Goal: Ask a question

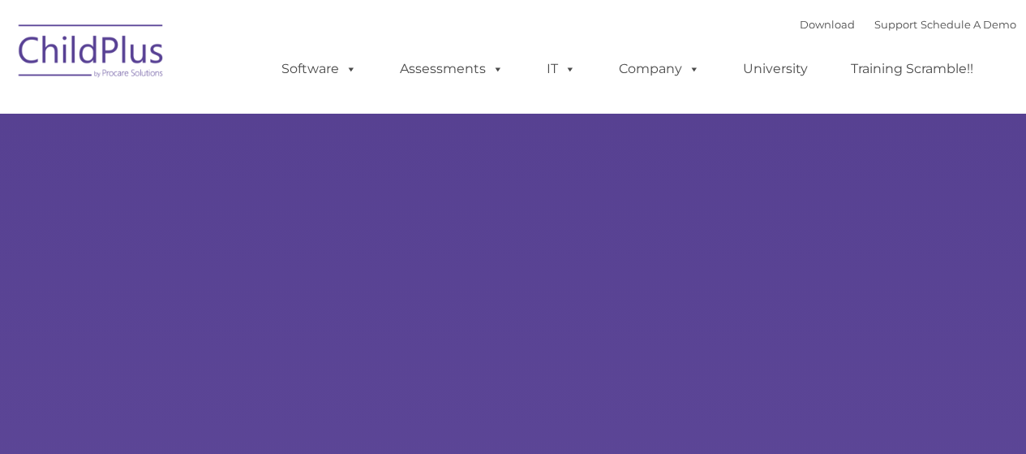
select select "MEDIUM"
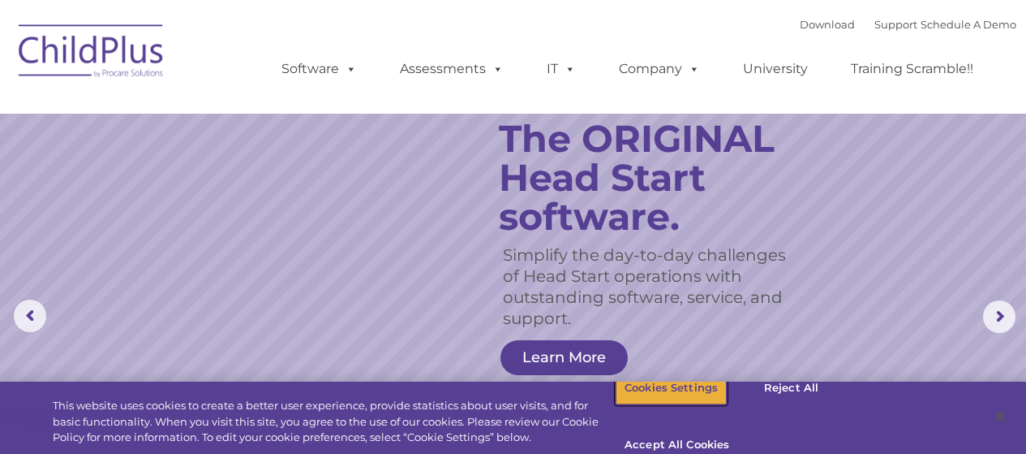
click at [691, 401] on button "Cookies Settings" at bounding box center [671, 388] width 111 height 34
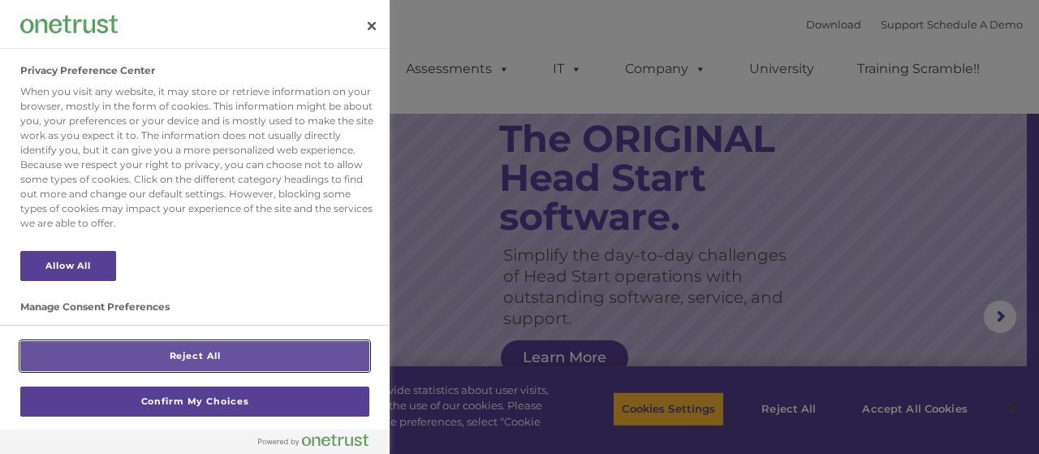
click at [268, 351] on button "Reject All" at bounding box center [194, 356] width 349 height 30
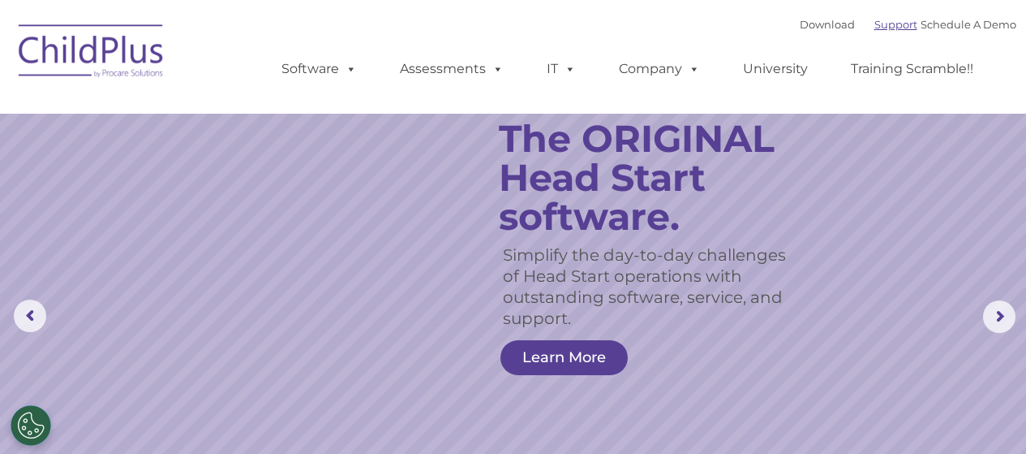
click at [875, 21] on link "Support" at bounding box center [896, 24] width 43 height 13
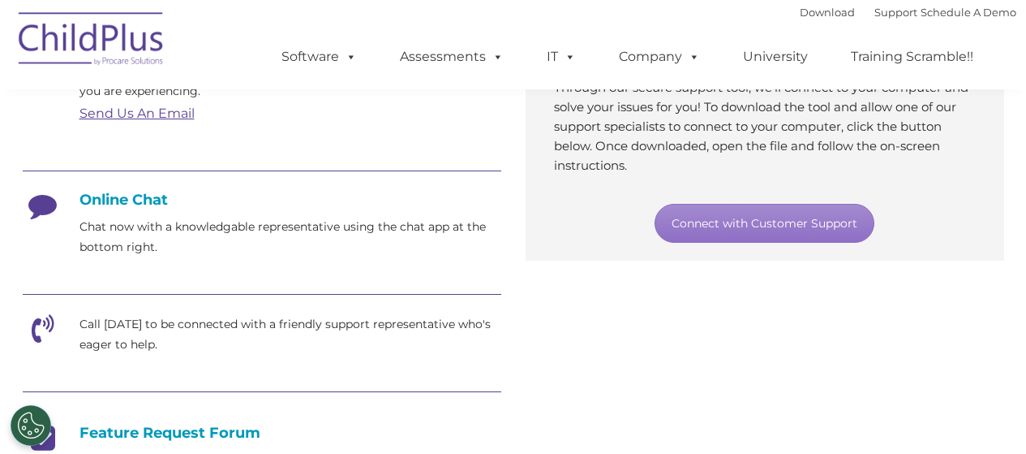
scroll to position [353, 0]
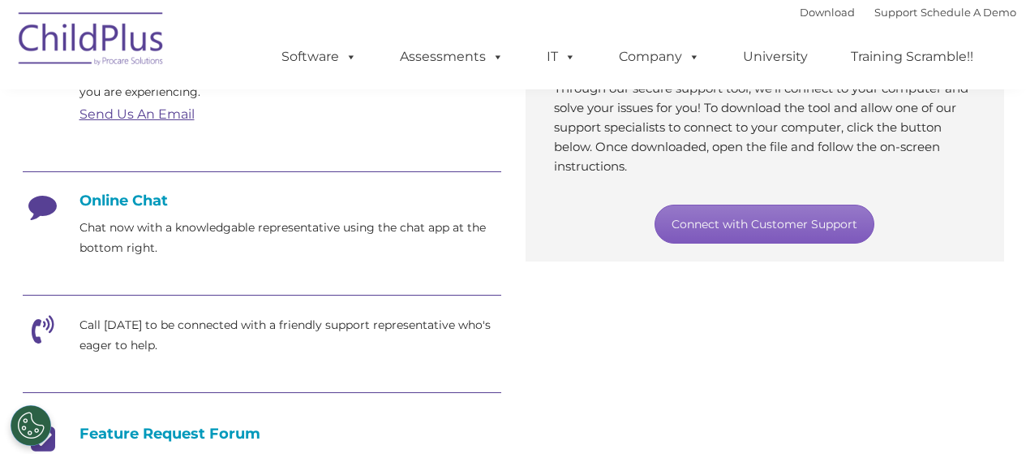
click at [752, 227] on link "Connect with Customer Support" at bounding box center [765, 223] width 220 height 39
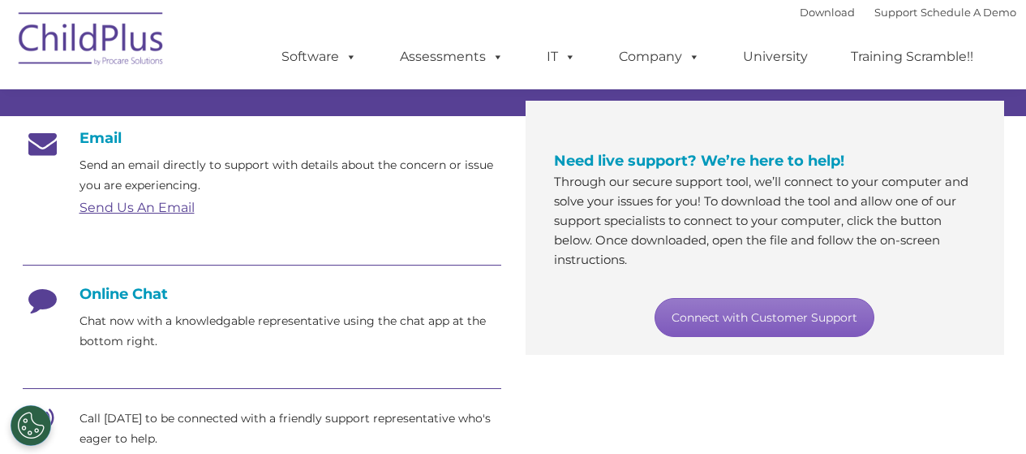
scroll to position [251, 0]
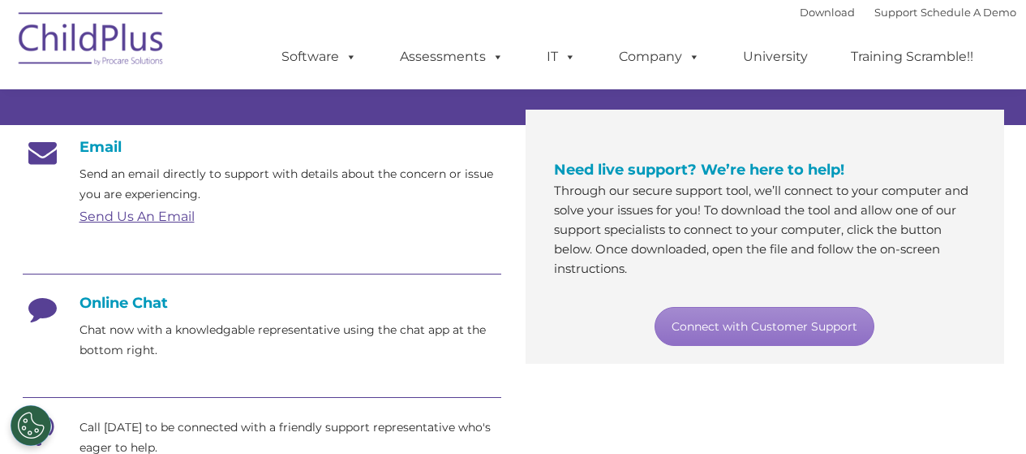
click at [108, 305] on h4 "Online Chat" at bounding box center [262, 303] width 479 height 18
click at [123, 329] on p "Chat now with a knowledgable representative using the chat app at the bottom ri…" at bounding box center [291, 340] width 422 height 41
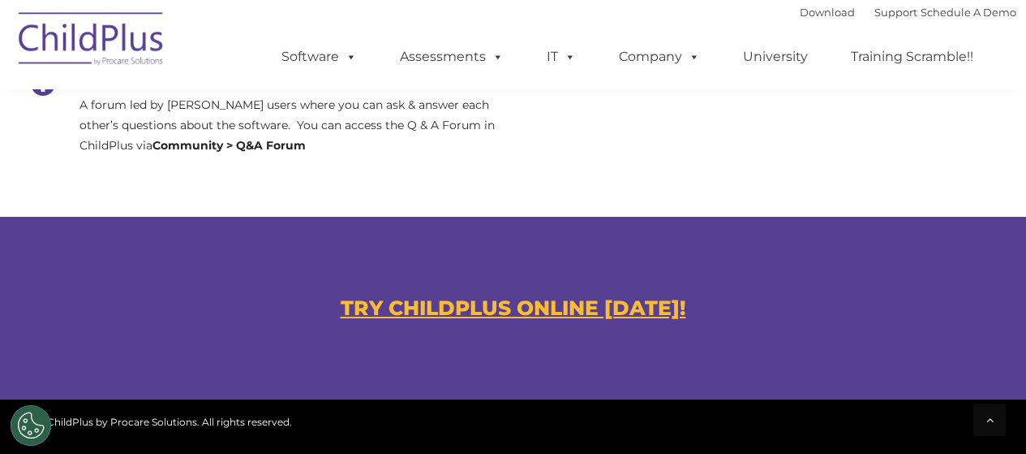
scroll to position [1144, 0]
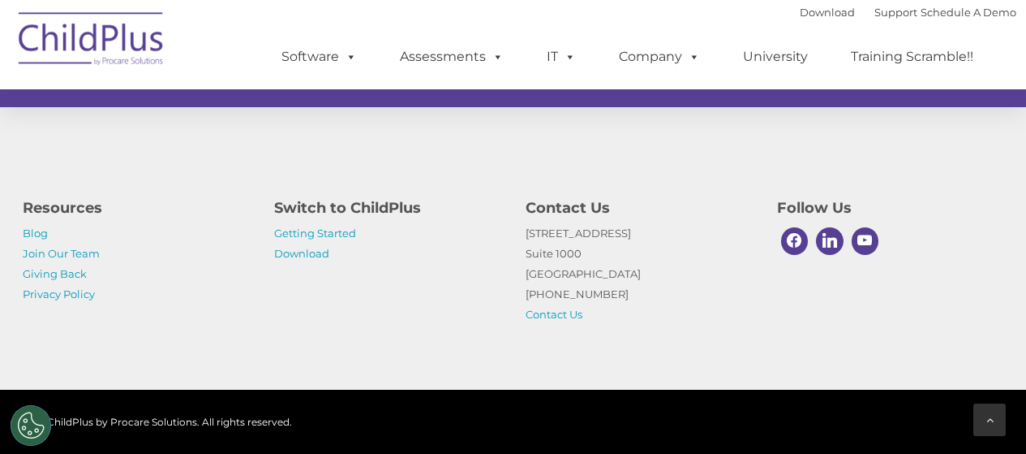
click at [987, 417] on icon at bounding box center [990, 419] width 7 height 11
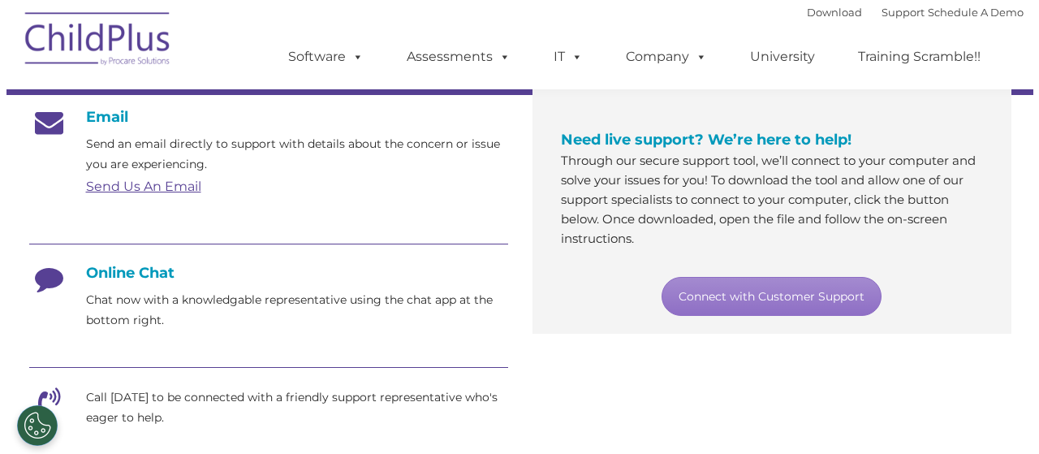
scroll to position [287, 0]
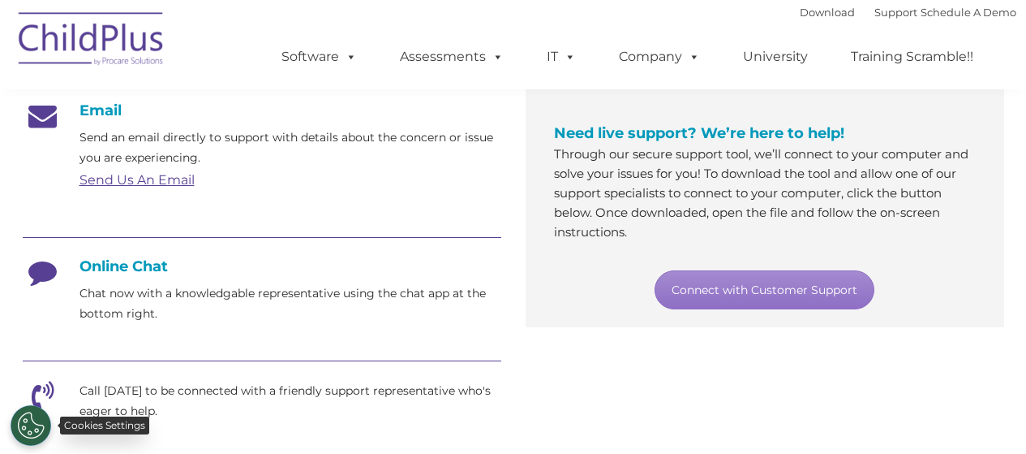
click at [37, 415] on button "Cookies Settings" at bounding box center [31, 425] width 41 height 41
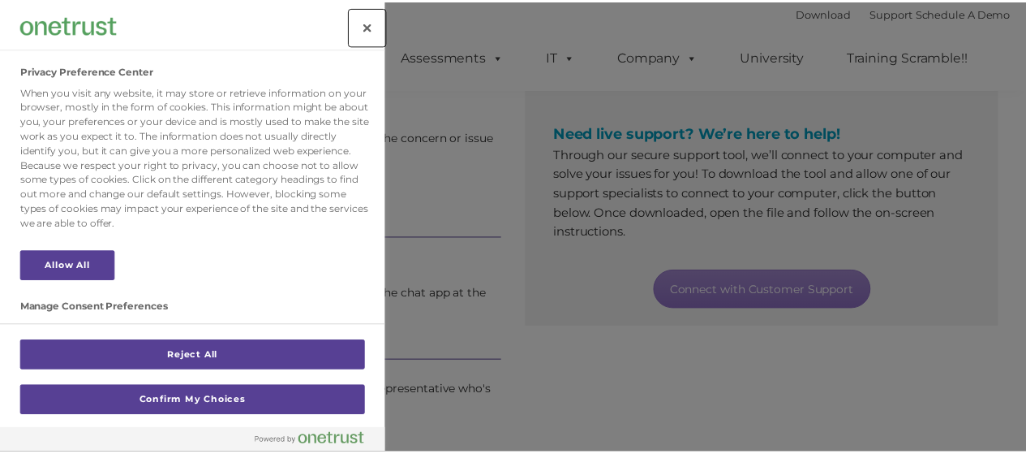
scroll to position [190, 0]
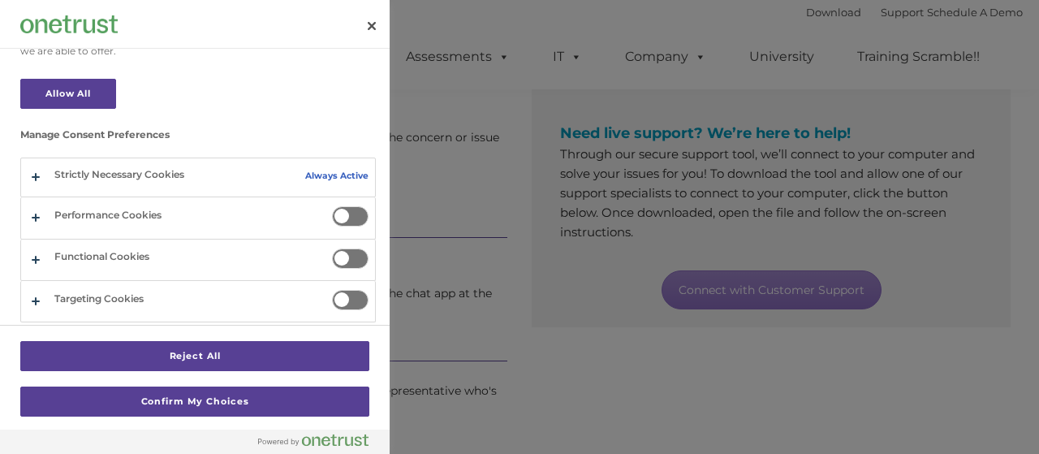
click at [341, 206] on span "Privacy Preference Center" at bounding box center [350, 216] width 37 height 20
click at [332, 206] on input "Performance Cookies" at bounding box center [332, 206] width 0 height 0
click at [342, 248] on span "Privacy Preference Center" at bounding box center [350, 258] width 37 height 20
click at [332, 248] on input "Functional Cookies" at bounding box center [332, 248] width 0 height 0
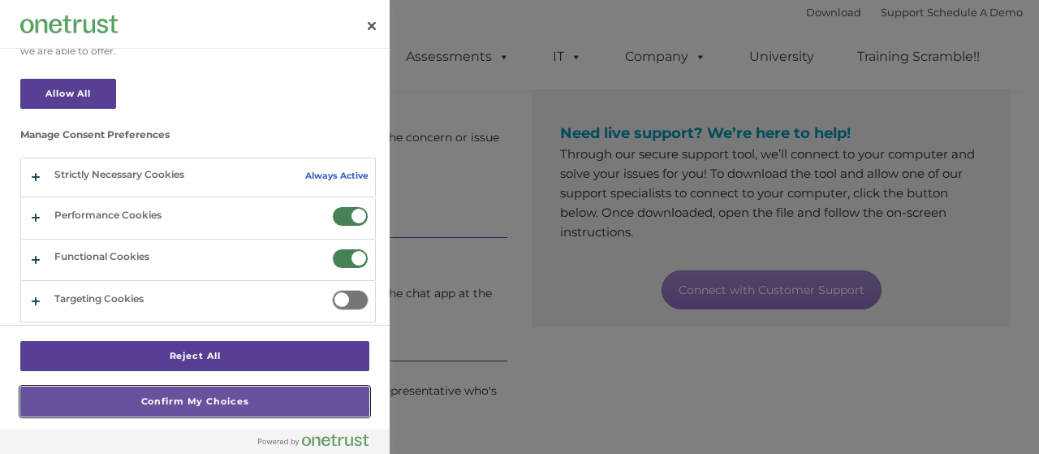
click at [254, 394] on button "Confirm My Choices" at bounding box center [194, 401] width 349 height 30
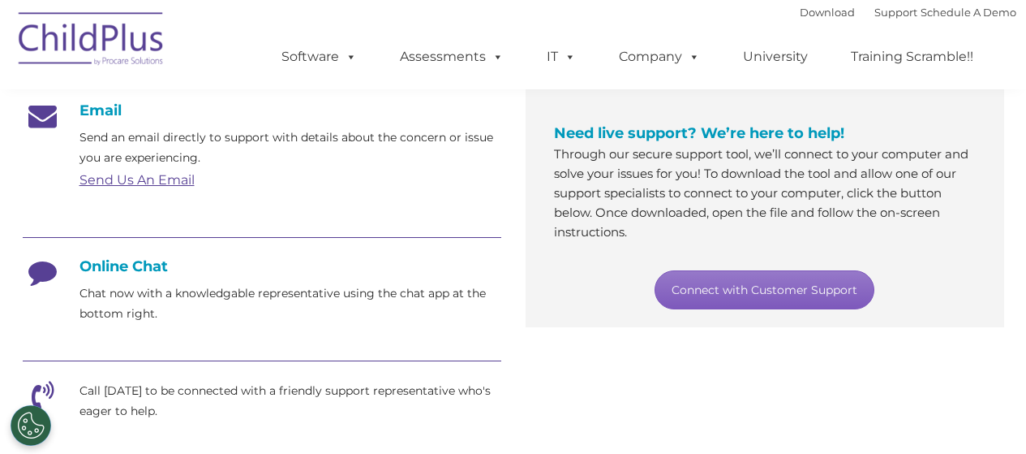
click at [766, 290] on link "Connect with Customer Support" at bounding box center [765, 289] width 220 height 39
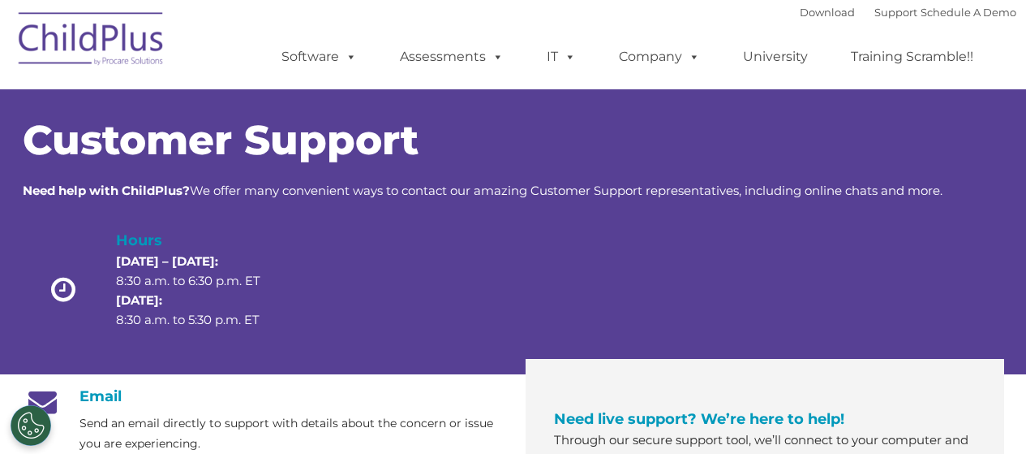
scroll to position [1, 0]
